Goal: Task Accomplishment & Management: Complete application form

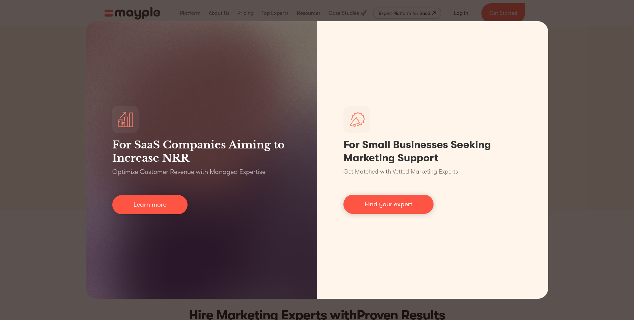
click at [70, 87] on div "For SaaS Companies Aiming to Increase NRR Optimize Customer Revenue with Manage…" at bounding box center [317, 160] width 634 height 320
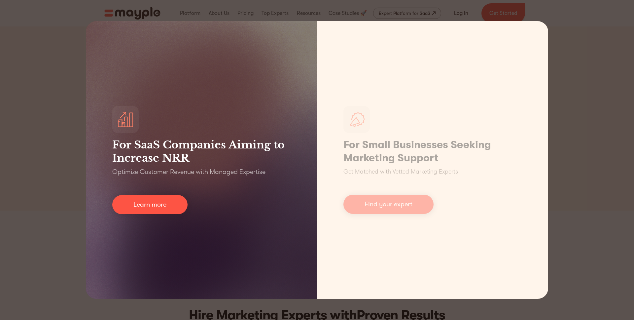
click at [131, 136] on div "For SaaS Companies Aiming to Increase NRR Optimize Customer Revenue with Manage…" at bounding box center [201, 159] width 231 height 277
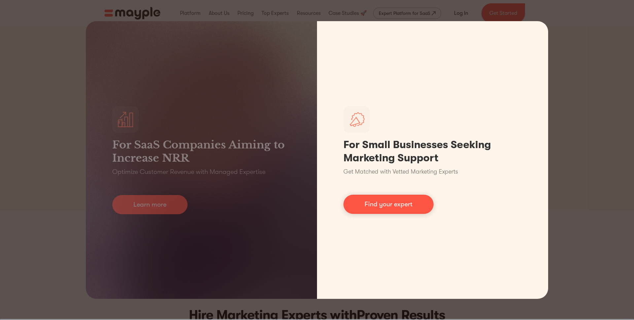
click at [377, 198] on link "Find your expert" at bounding box center [388, 203] width 90 height 19
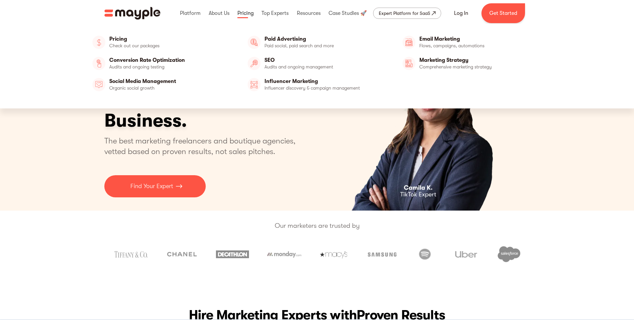
click at [243, 16] on link at bounding box center [245, 13] width 19 height 21
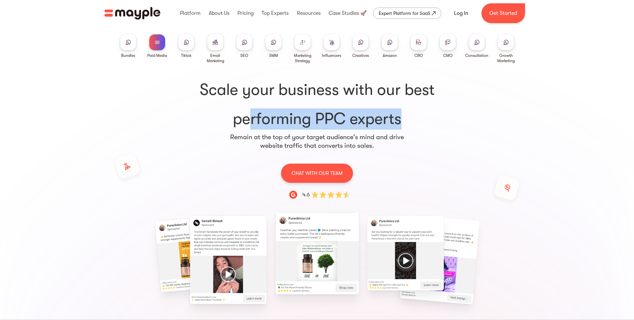
drag, startPoint x: 240, startPoint y: 119, endPoint x: 394, endPoint y: 119, distance: 154.8
click at [394, 120] on h1 "Scale your business with our best performing PPC experts" at bounding box center [316, 104] width 401 height 50
click at [394, 119] on h1 "Scale your business with our best performing PPC experts" at bounding box center [316, 104] width 401 height 50
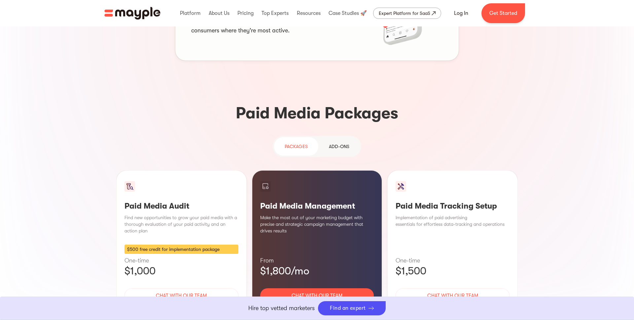
scroll to position [535, 0]
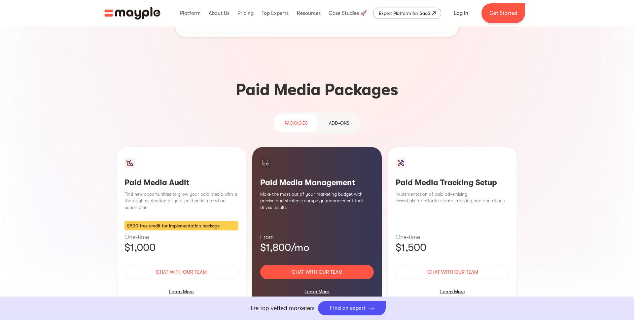
click at [340, 119] on div "Add-ons" at bounding box center [339, 123] width 20 height 8
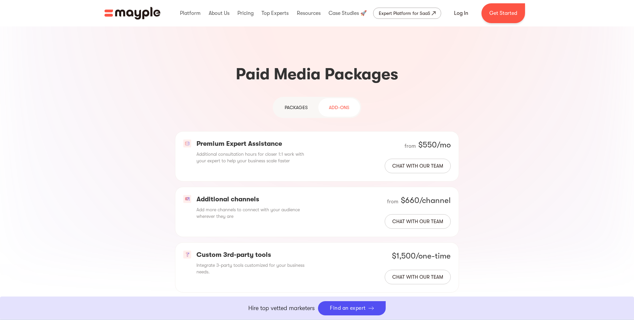
scroll to position [544, 0]
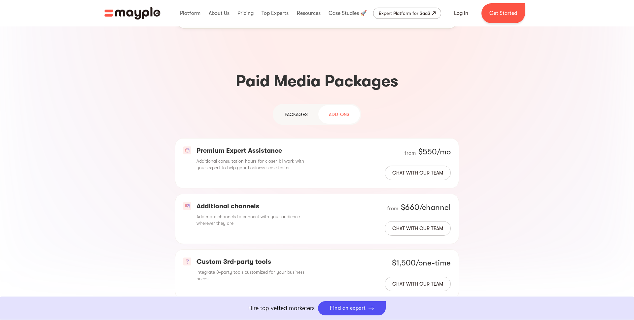
click at [295, 110] on div "PAckages" at bounding box center [296, 114] width 23 height 8
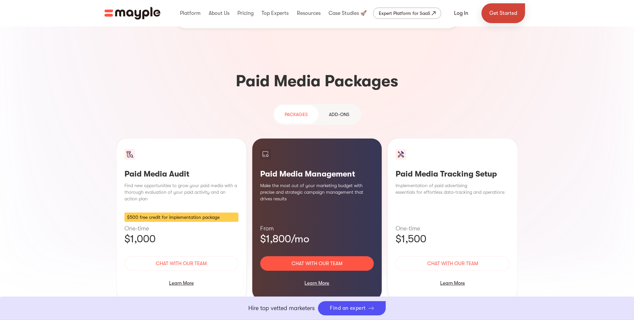
click at [514, 15] on link "Get Started" at bounding box center [503, 13] width 44 height 20
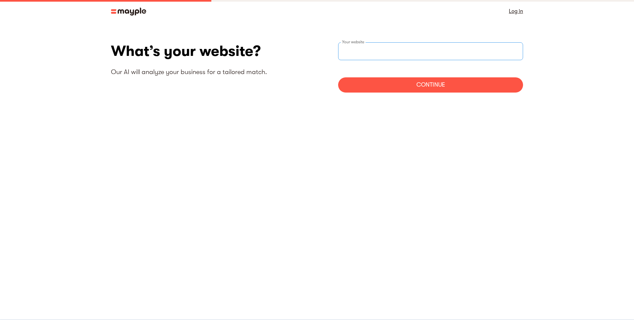
click at [384, 51] on input "websiteStep" at bounding box center [430, 51] width 185 height 18
type input "https://www.midcreatives.com"
click at [394, 79] on div "Continue" at bounding box center [430, 84] width 185 height 15
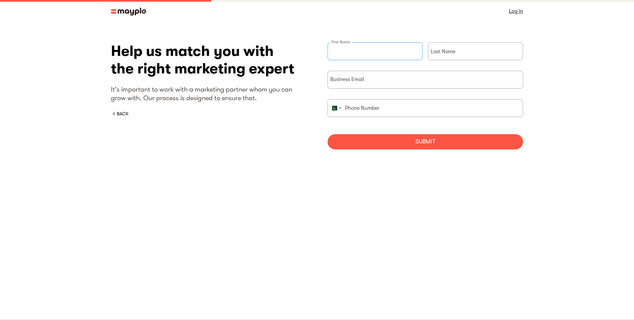
click at [370, 53] on input "briefForm" at bounding box center [374, 51] width 95 height 18
type input "Azam"
type input "Tariq"
type input "03234686351"
click at [373, 80] on input "briefForm" at bounding box center [424, 80] width 195 height 18
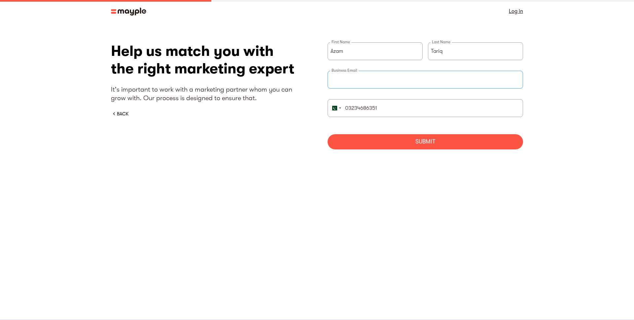
type input "azam@midcreatives.com"
click at [373, 136] on div "Submit" at bounding box center [424, 141] width 195 height 15
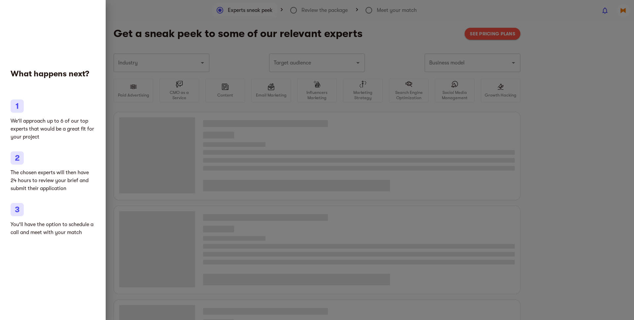
type input "Clothing and shoes"
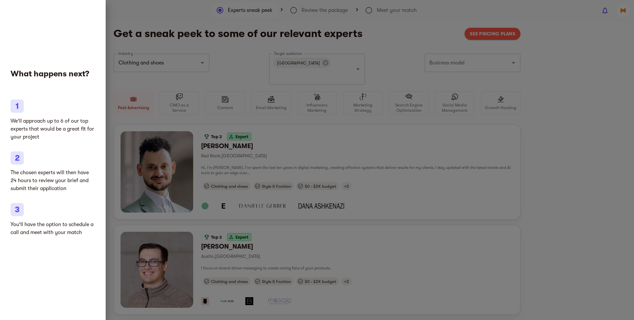
click at [92, 115] on li "We'll approach up to 6 of our top experts that would be a great fit for your pr…" at bounding box center [53, 119] width 84 height 41
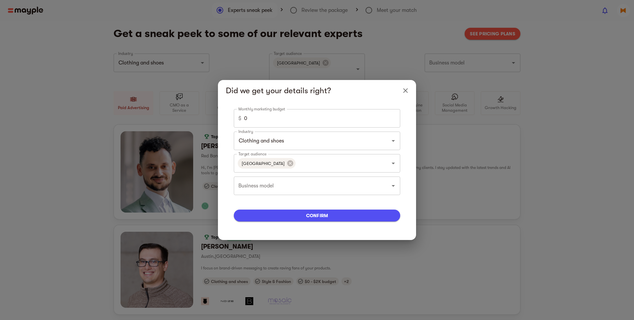
click at [275, 115] on input "0" at bounding box center [322, 118] width 156 height 18
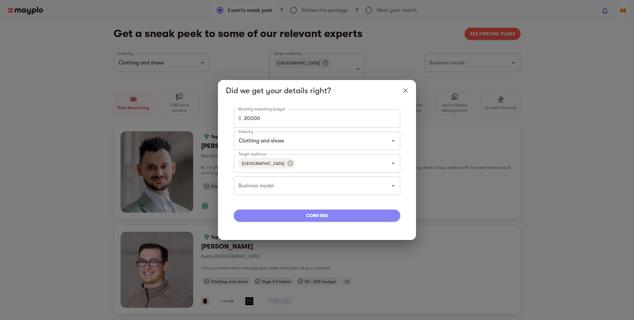
click at [289, 216] on span "confirm" at bounding box center [317, 215] width 156 height 8
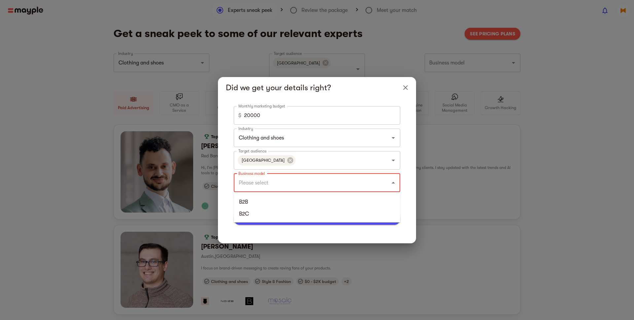
click at [265, 186] on input "Business model" at bounding box center [308, 182] width 142 height 13
click at [256, 197] on li "B2B" at bounding box center [317, 202] width 166 height 12
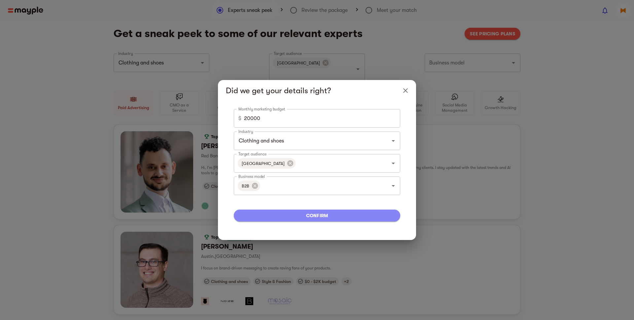
click at [264, 211] on span "confirm" at bounding box center [317, 215] width 156 height 8
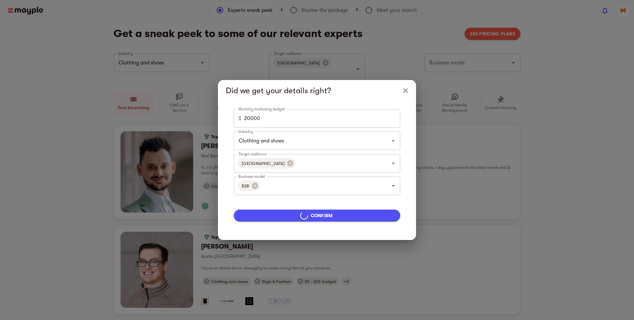
type input "5000"
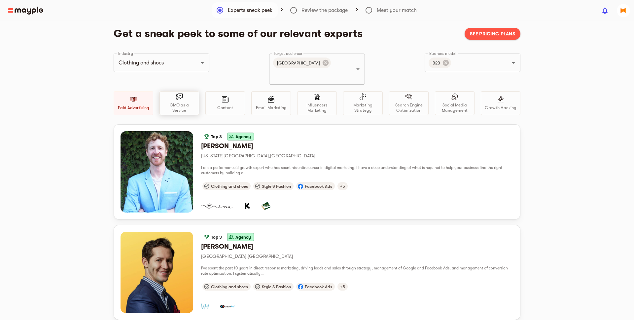
click at [179, 102] on p "CMO as a Service" at bounding box center [179, 107] width 34 height 11
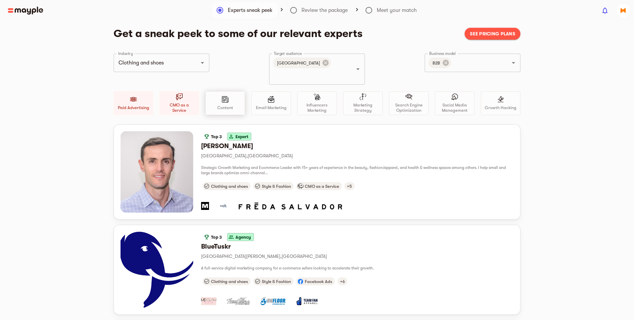
drag, startPoint x: 504, startPoint y: 36, endPoint x: 240, endPoint y: 102, distance: 271.9
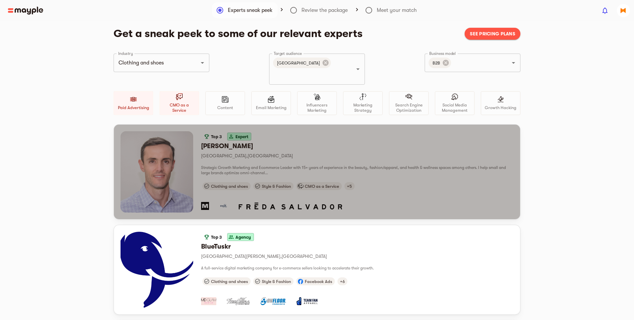
click at [289, 149] on div "Top 3 Expert Mick B. Los Angeles , United States Strategic Growth Marketing and…" at bounding box center [357, 171] width 312 height 81
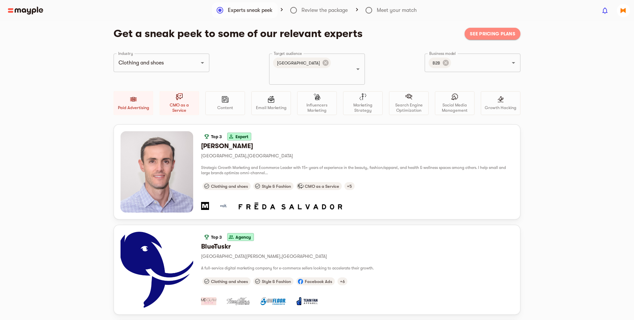
click at [493, 36] on span "See pricing plans" at bounding box center [492, 34] width 45 height 8
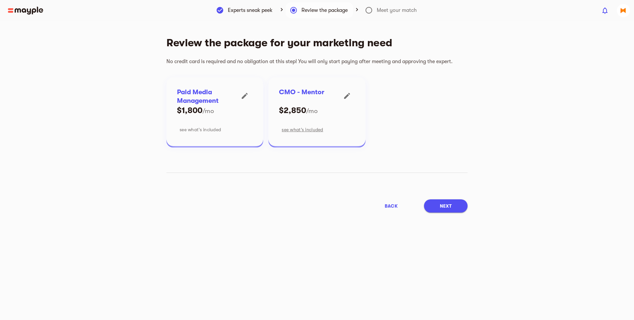
click at [190, 126] on span "see what’s included" at bounding box center [200, 129] width 41 height 8
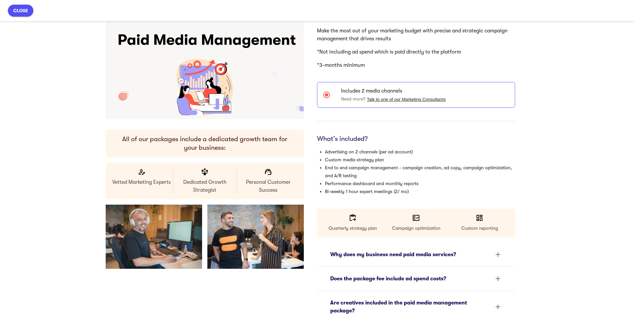
scroll to position [68, 0]
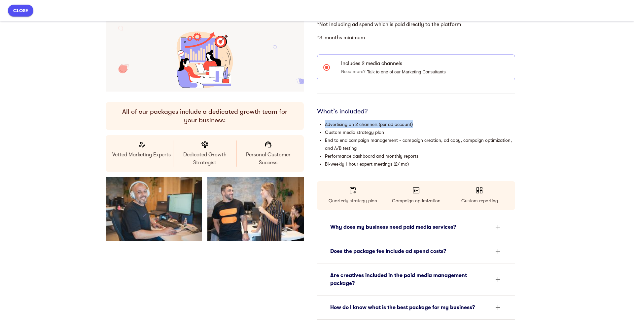
drag, startPoint x: 324, startPoint y: 124, endPoint x: 416, endPoint y: 123, distance: 91.4
click at [416, 123] on li "Advertising on 2 channels (per ad account)" at bounding box center [420, 124] width 190 height 8
drag, startPoint x: 322, startPoint y: 131, endPoint x: 401, endPoint y: 131, distance: 78.6
click at [401, 131] on ul "Advertising on 2 channels (per ad account) Custom media strategy plan End to en…" at bounding box center [416, 144] width 198 height 48
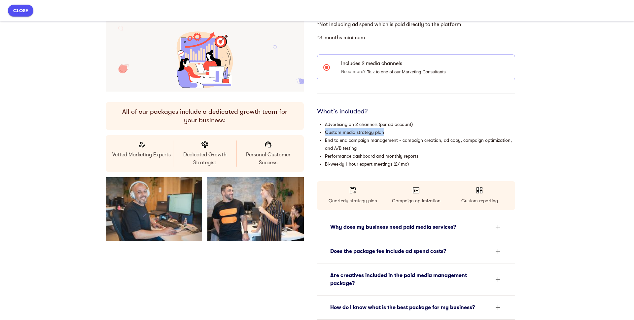
click at [401, 131] on li "Custom media strategy plan" at bounding box center [420, 132] width 190 height 8
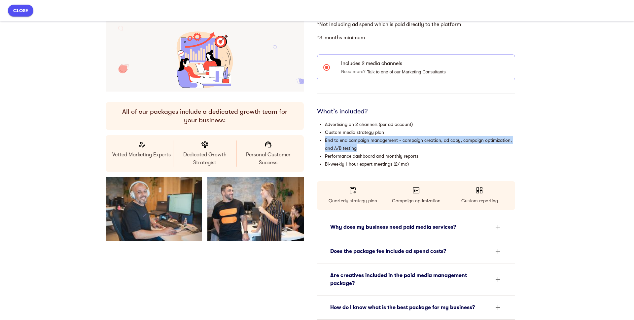
drag, startPoint x: 324, startPoint y: 138, endPoint x: 399, endPoint y: 147, distance: 75.5
click at [399, 147] on li "End to end campaign management - campaign creation, ad copy, campaign optimizat…" at bounding box center [420, 144] width 190 height 16
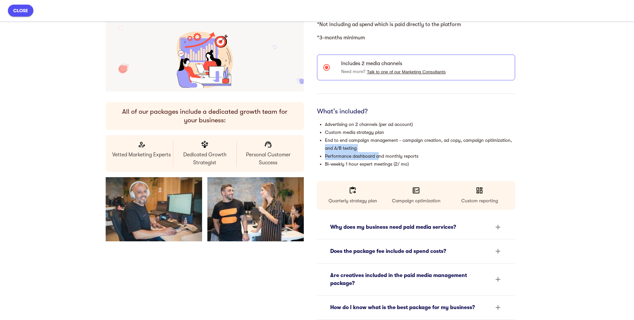
drag, startPoint x: 315, startPoint y: 151, endPoint x: 377, endPoint y: 152, distance: 61.4
click at [377, 152] on ul "Advertising on 2 channels (per ad account) Custom media strategy plan End to en…" at bounding box center [416, 144] width 198 height 48
click at [377, 152] on li "Performance dashboard and monthly reports" at bounding box center [420, 156] width 190 height 8
drag, startPoint x: 323, startPoint y: 154, endPoint x: 430, endPoint y: 153, distance: 106.9
click at [430, 154] on ul "Advertising on 2 channels (per ad account) Custom media strategy plan End to en…" at bounding box center [416, 144] width 198 height 48
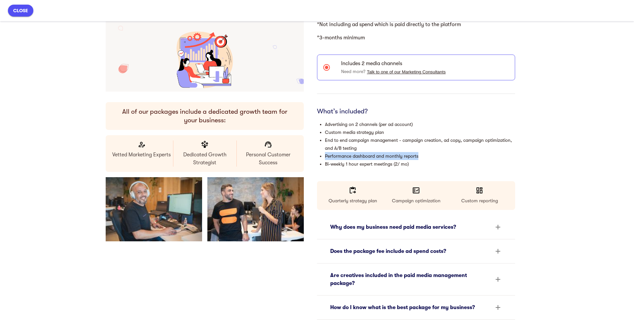
click at [430, 153] on li "Performance dashboard and monthly reports" at bounding box center [420, 156] width 190 height 8
drag, startPoint x: 324, startPoint y: 166, endPoint x: 408, endPoint y: 166, distance: 83.8
click at [408, 166] on li "Bi-weekly 1 hour expert meetings (2/ mo)" at bounding box center [420, 164] width 190 height 8
drag, startPoint x: 328, startPoint y: 166, endPoint x: 400, endPoint y: 166, distance: 71.6
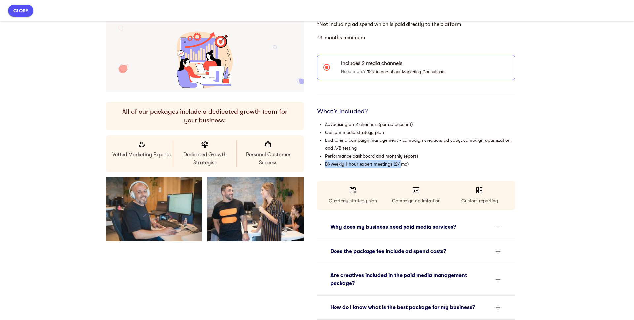
click at [401, 166] on ul "Advertising on 2 channels (per ad account) Custom media strategy plan End to en…" at bounding box center [416, 144] width 198 height 48
click at [400, 166] on li "Bi-weekly 1 hour expert meetings (2/ mo)" at bounding box center [420, 164] width 190 height 8
drag, startPoint x: 407, startPoint y: 165, endPoint x: 321, endPoint y: 165, distance: 85.5
click at [321, 165] on ul "Advertising on 2 channels (per ad account) Custom media strategy plan End to en…" at bounding box center [416, 144] width 198 height 48
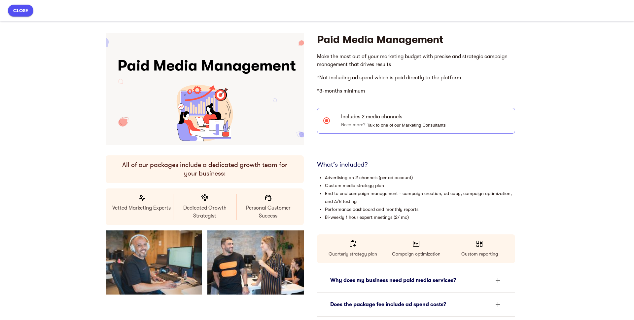
scroll to position [13, 0]
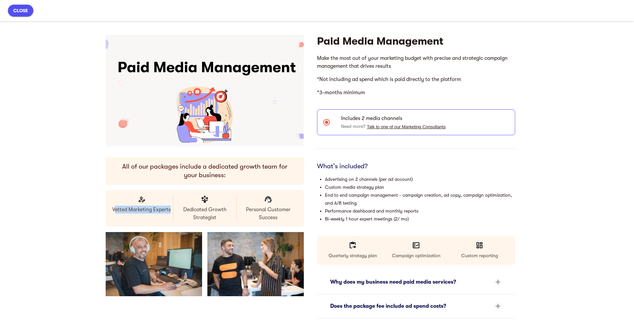
drag, startPoint x: 112, startPoint y: 211, endPoint x: 169, endPoint y: 210, distance: 56.4
click at [169, 211] on p "Vetted Marketing Experts" at bounding box center [141, 209] width 61 height 8
click at [169, 210] on p "Vetted Marketing Experts" at bounding box center [141, 209] width 61 height 8
drag, startPoint x: 183, startPoint y: 209, endPoint x: 216, endPoint y: 215, distance: 33.5
click at [216, 215] on p "Dedicated Growth Strategist" at bounding box center [204, 213] width 61 height 16
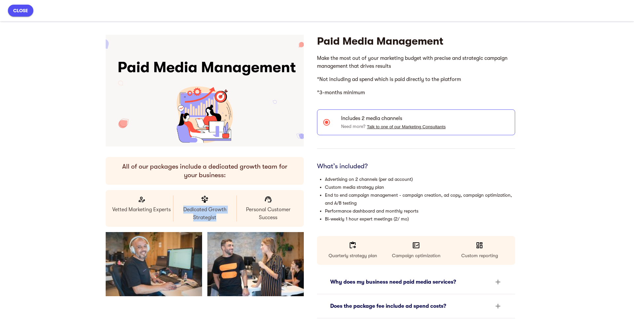
click at [216, 215] on p "Dedicated Growth Strategist" at bounding box center [204, 213] width 61 height 16
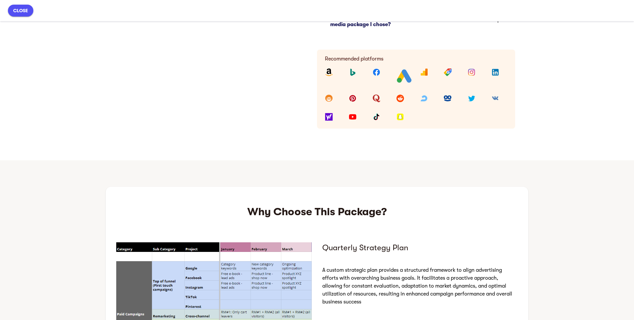
scroll to position [434, 0]
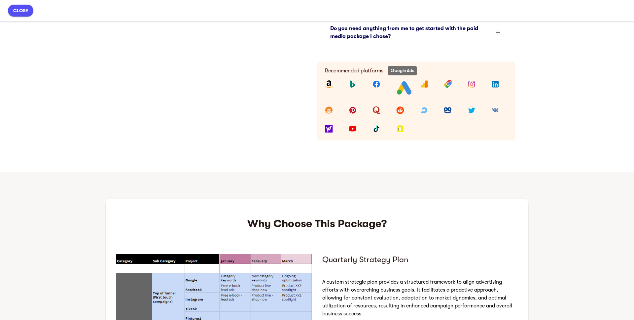
click at [399, 86] on img at bounding box center [404, 88] width 16 height 16
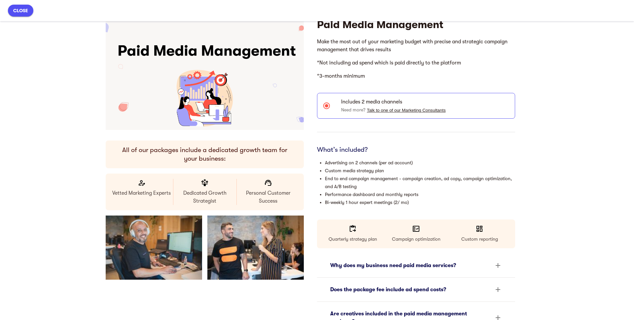
scroll to position [0, 0]
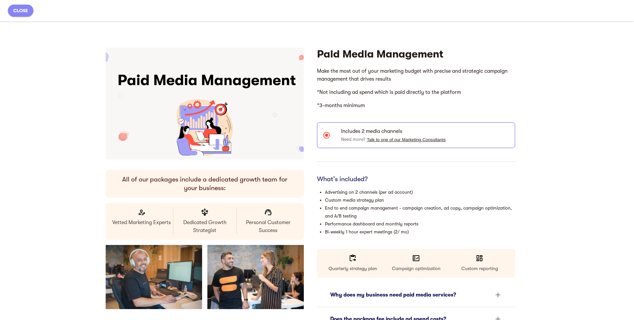
click at [28, 10] on span "close" at bounding box center [20, 11] width 15 height 8
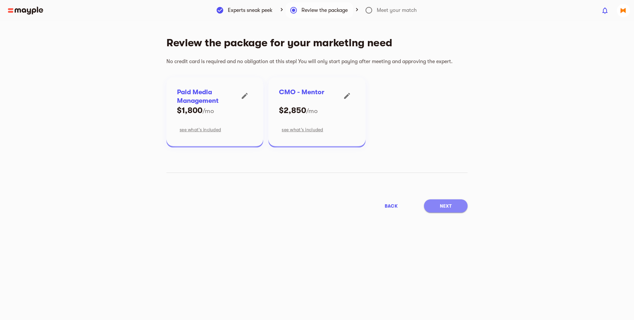
click at [448, 210] on button "Next" at bounding box center [446, 205] width 44 height 13
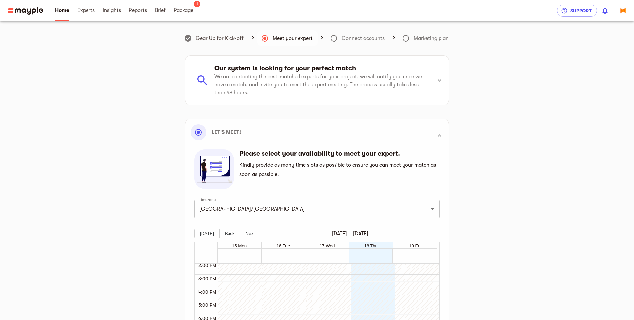
click at [32, 6] on header "Home Experts Insights Reports 1 Brief Package 1 Support 0" at bounding box center [317, 10] width 634 height 21
click at [32, 11] on img at bounding box center [25, 11] width 35 height 8
